Goal: Transaction & Acquisition: Book appointment/travel/reservation

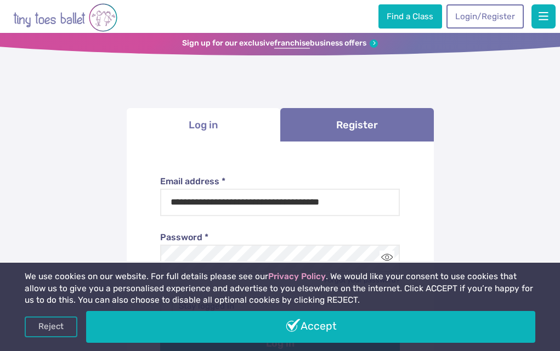
scroll to position [71, 0]
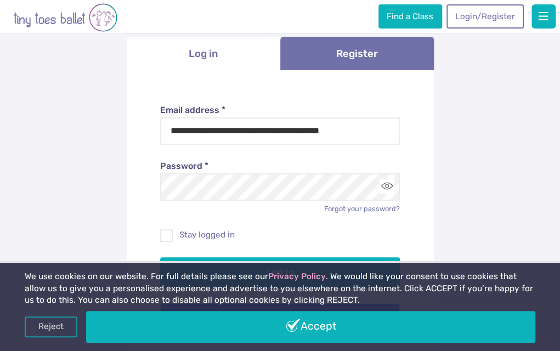
click at [160, 257] on button "Log in" at bounding box center [280, 272] width 240 height 31
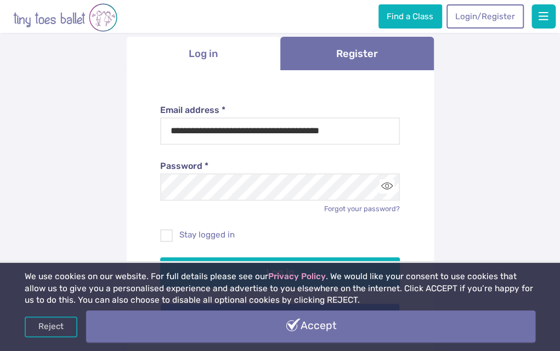
click at [471, 311] on link "Accept" at bounding box center [311, 327] width 450 height 32
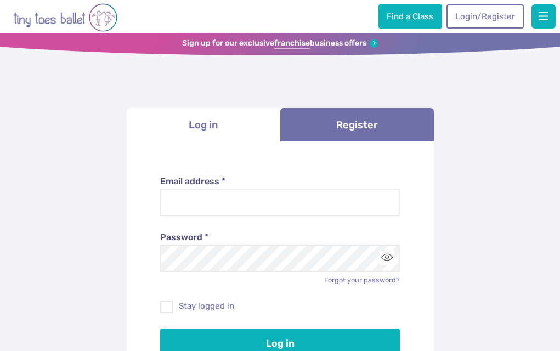
scroll to position [71, 0]
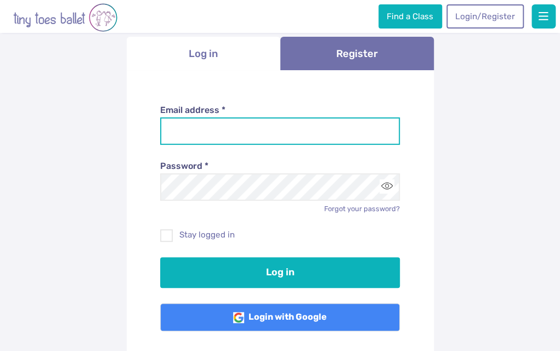
click at [238, 145] on input "Email address *" at bounding box center [280, 130] width 240 height 27
type input "**********"
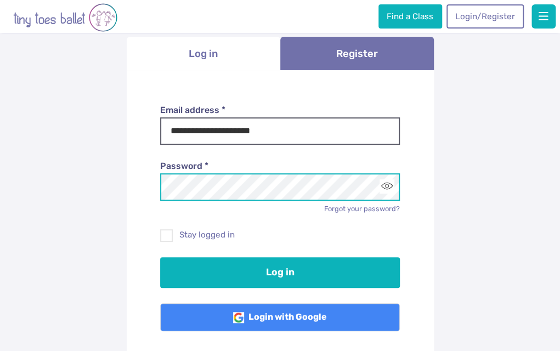
click at [160, 257] on button "Log in" at bounding box center [280, 272] width 240 height 31
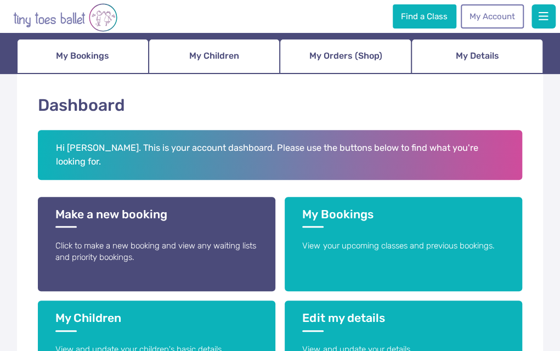
scroll to position [92, 0]
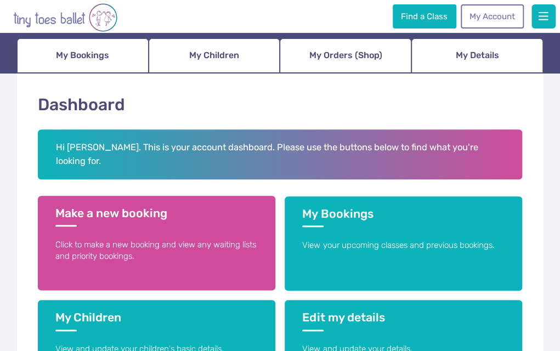
click at [132, 214] on h3 "Make a new booking" at bounding box center [156, 216] width 203 height 20
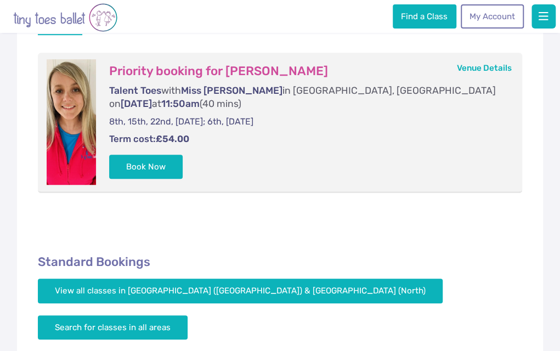
scroll to position [216, 0]
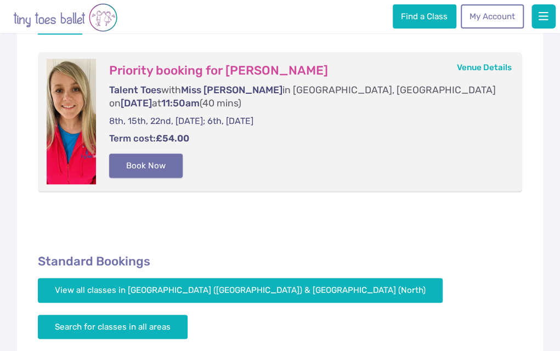
click at [159, 165] on button "Book Now" at bounding box center [146, 166] width 74 height 24
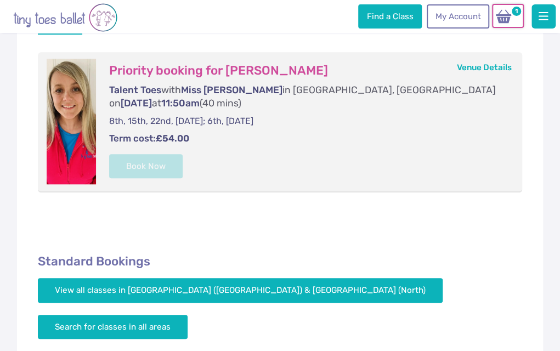
click at [508, 17] on img at bounding box center [504, 16] width 21 height 15
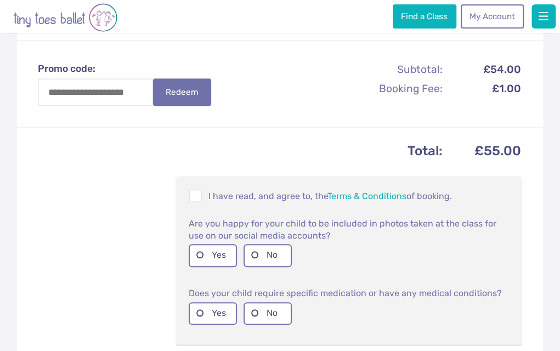
scroll to position [363, 0]
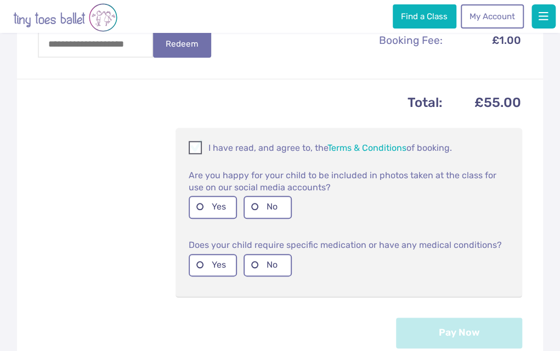
click at [195, 155] on span at bounding box center [196, 149] width 12 height 10
click at [257, 218] on label "No" at bounding box center [268, 207] width 48 height 23
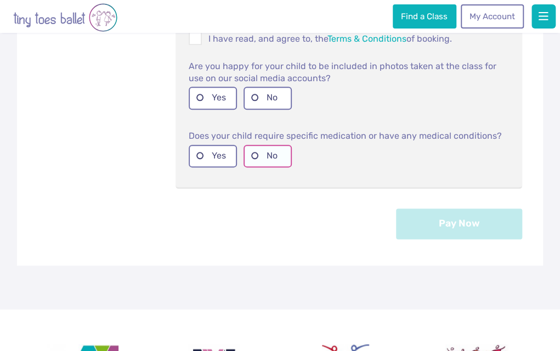
click at [259, 167] on label "No" at bounding box center [268, 156] width 48 height 23
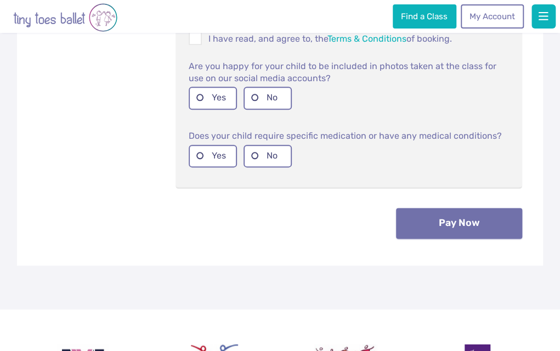
click at [423, 239] on button "Pay Now" at bounding box center [459, 223] width 126 height 31
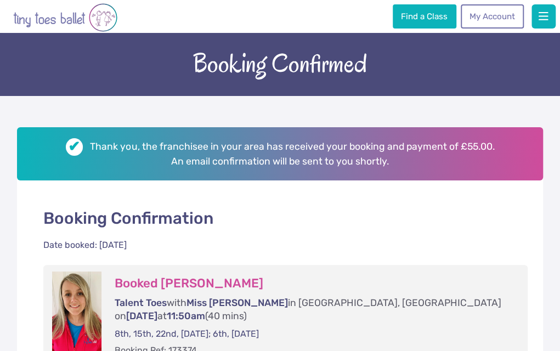
scroll to position [23, 0]
